Goal: Transaction & Acquisition: Purchase product/service

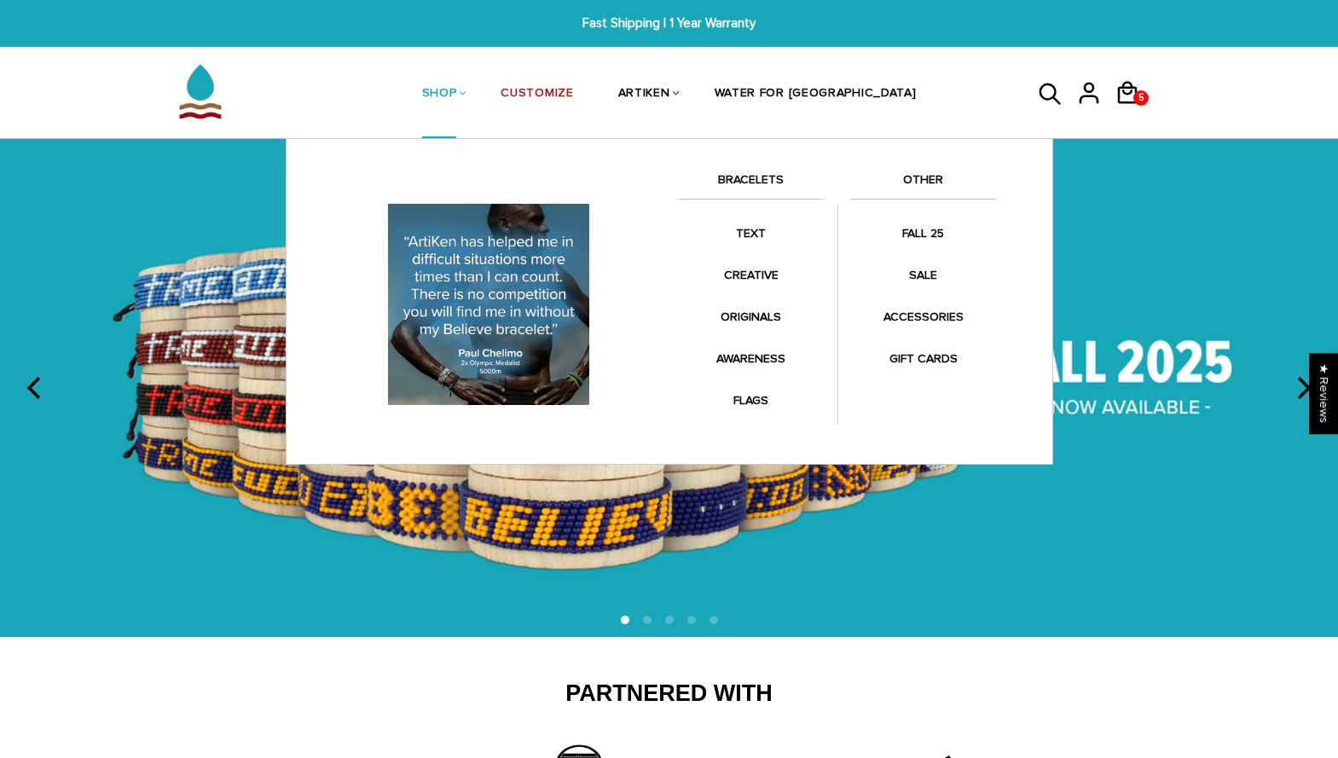
click at [762, 176] on link "BRACELETS" at bounding box center [751, 184] width 147 height 29
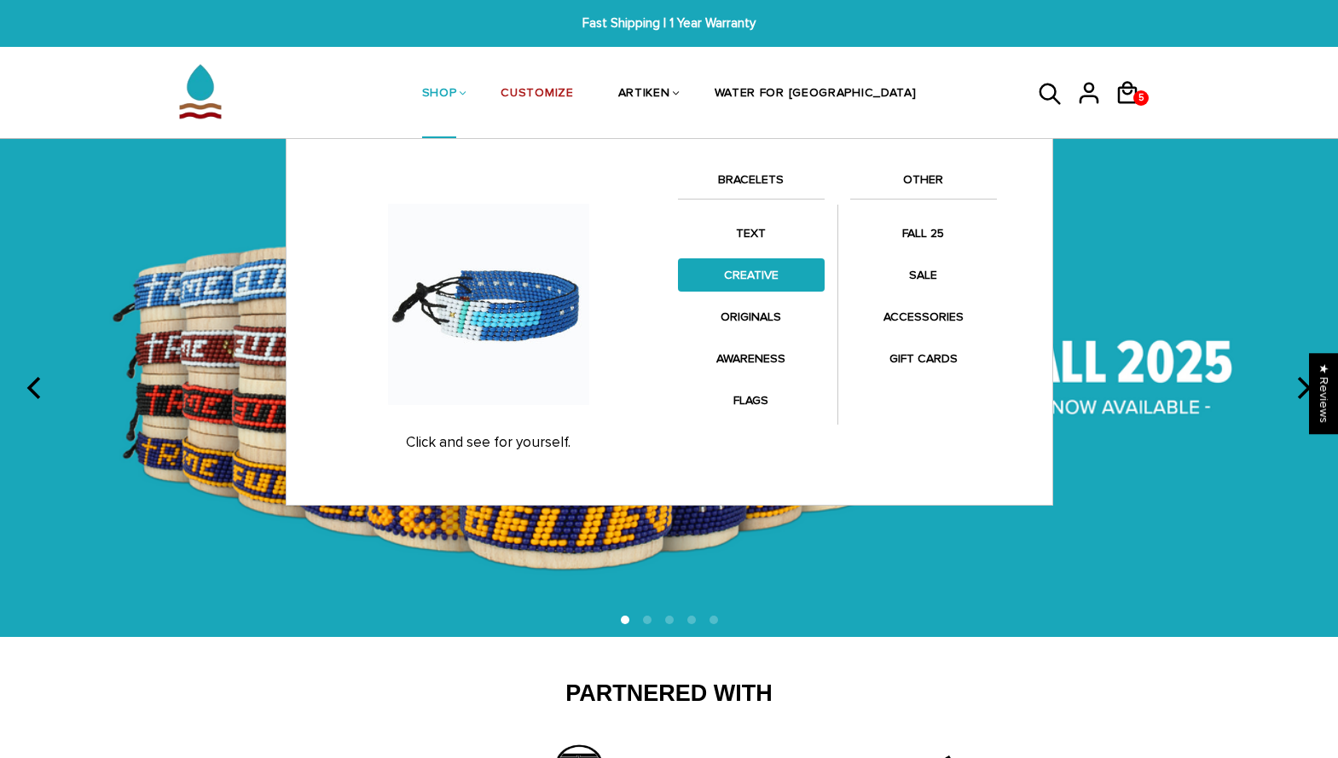
click at [755, 274] on link "CREATIVE" at bounding box center [751, 274] width 147 height 33
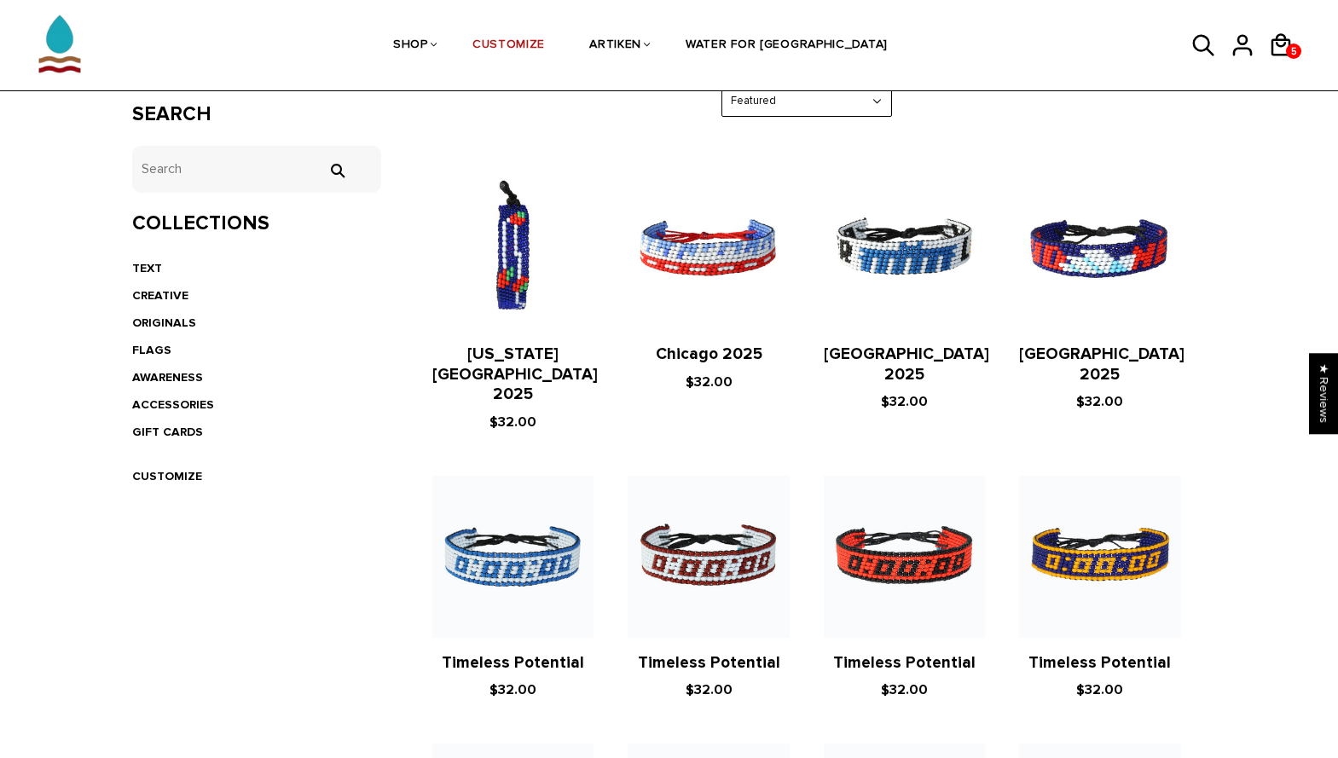
scroll to position [134, 0]
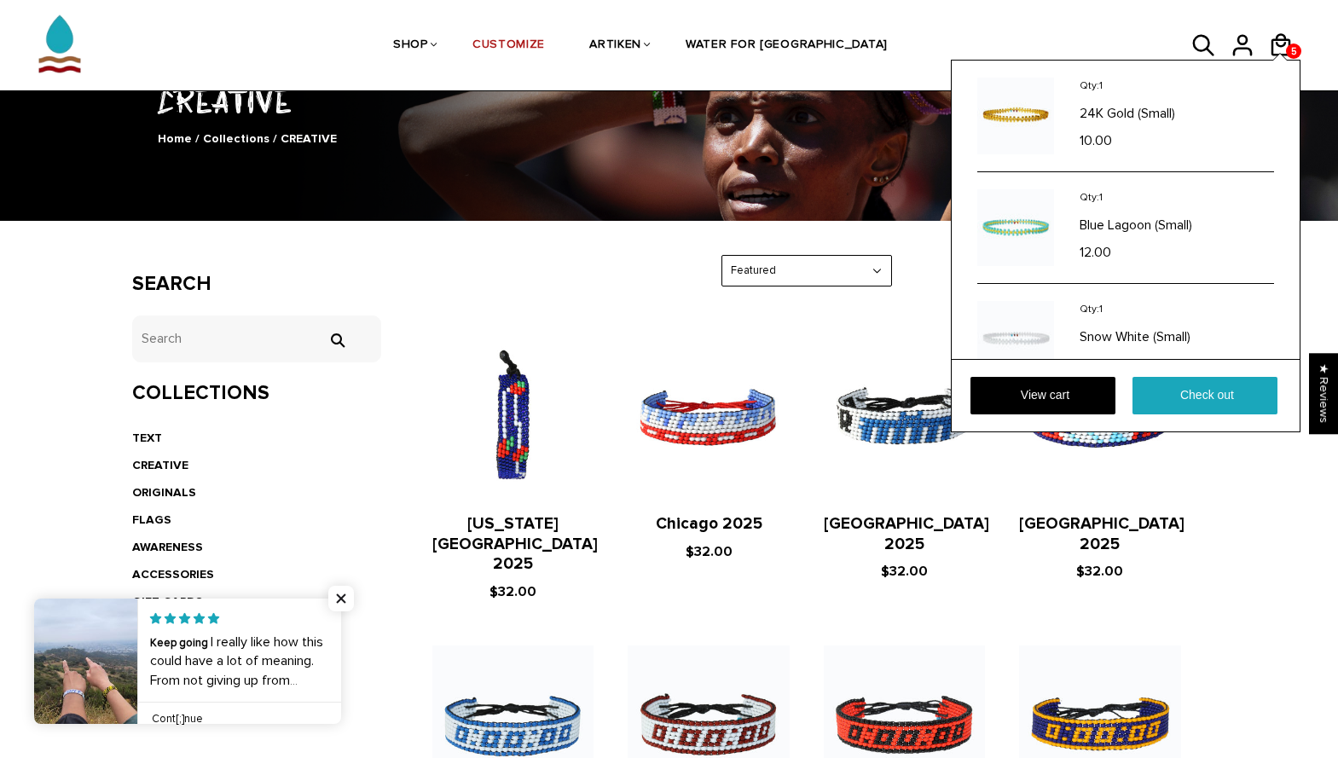
click at [1293, 71] on div "Qty: 1 24K Gold (Small) 10.00 Qty: 1 Blue Lagoon (Small) 12.00 1" at bounding box center [1126, 210] width 348 height 298
click at [1070, 405] on link "View cart" at bounding box center [1042, 396] width 145 height 38
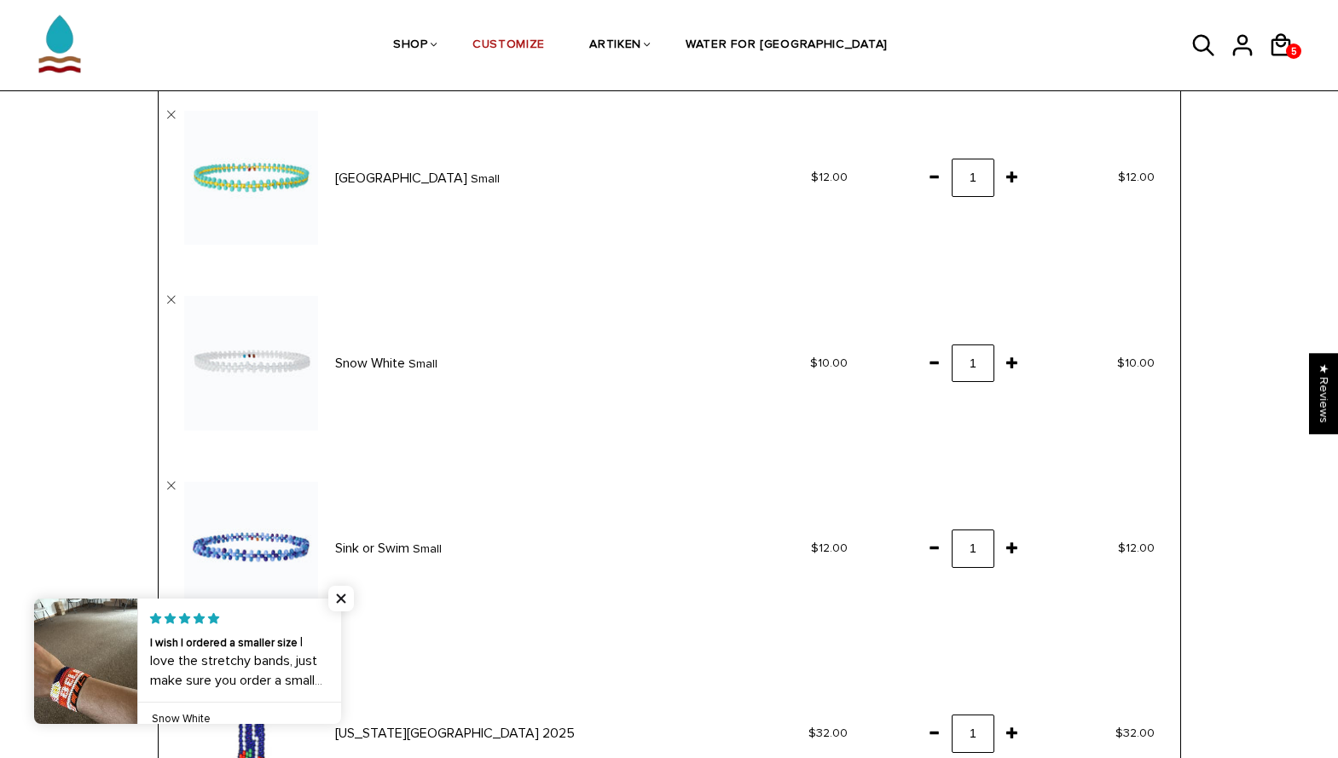
scroll to position [350, 0]
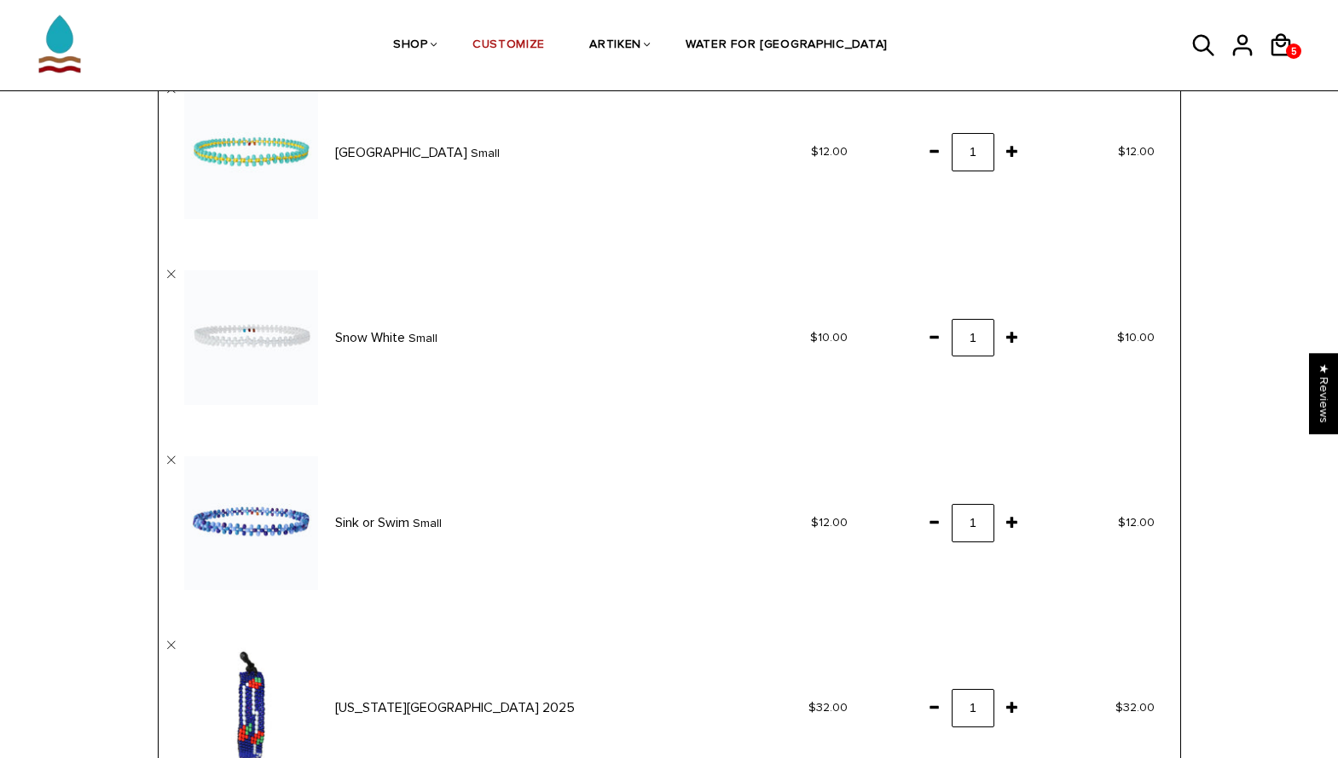
drag, startPoint x: 1137, startPoint y: 9, endPoint x: 892, endPoint y: 240, distance: 337.2
click at [892, 240] on td "1" at bounding box center [949, 152] width 153 height 185
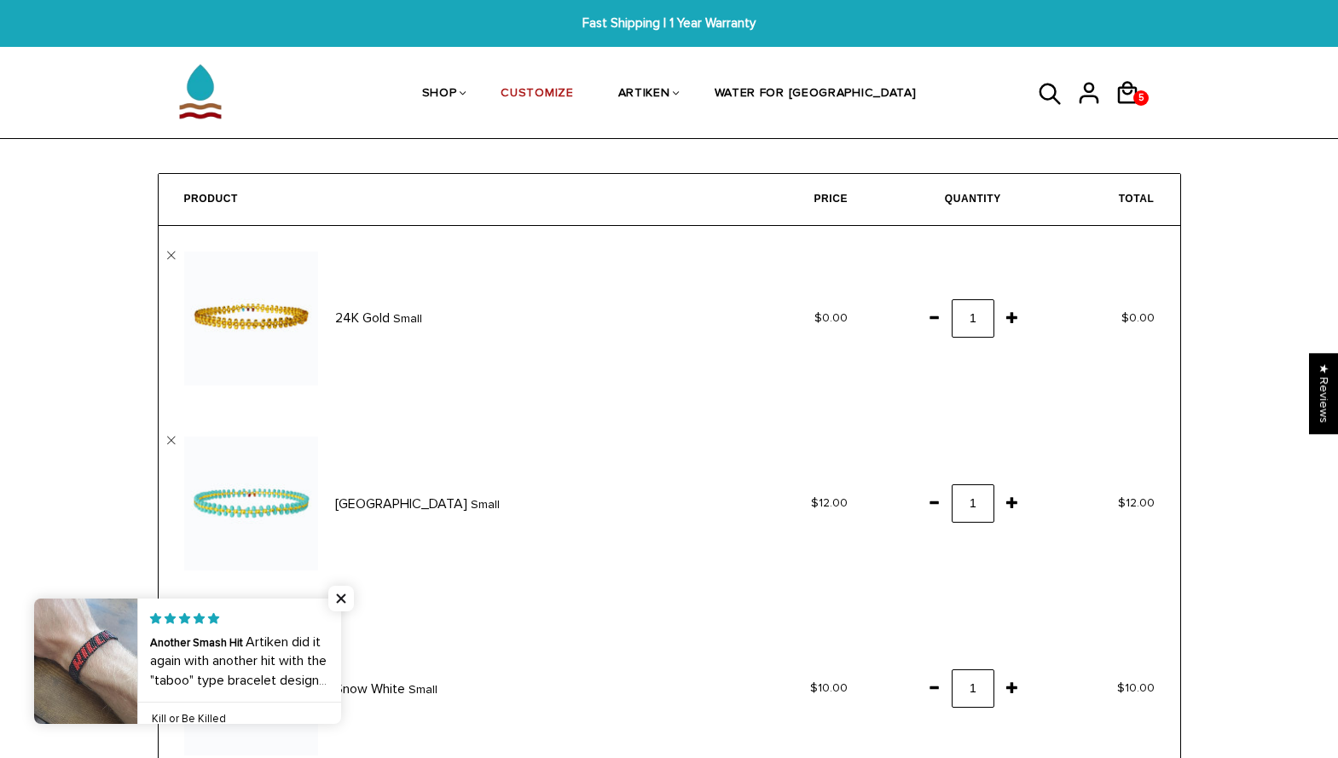
scroll to position [0, 0]
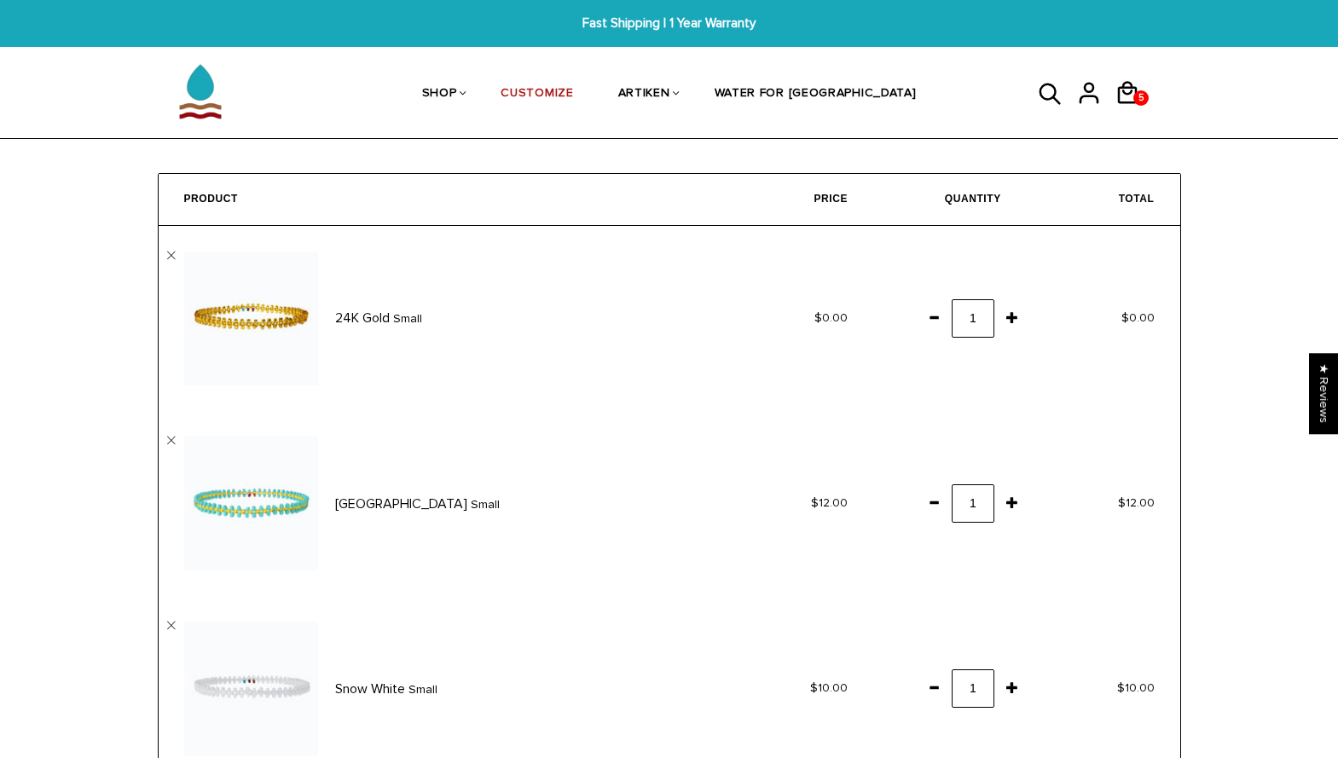
click at [1216, 357] on div "Cart Home / Cart Product Price Quantity Total 24K Gold Small  1 1" at bounding box center [669, 725] width 1338 height 1104
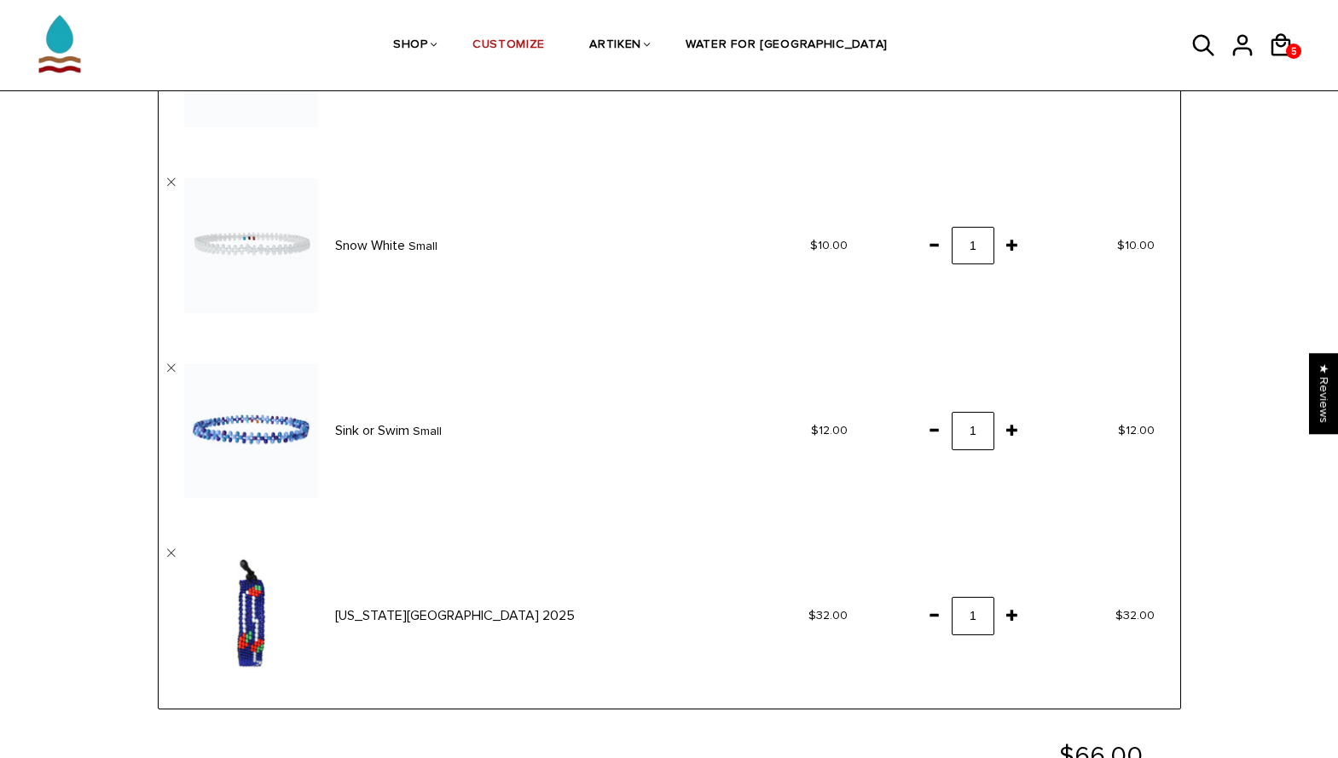
scroll to position [350, 0]
